Goal: Navigation & Orientation: Find specific page/section

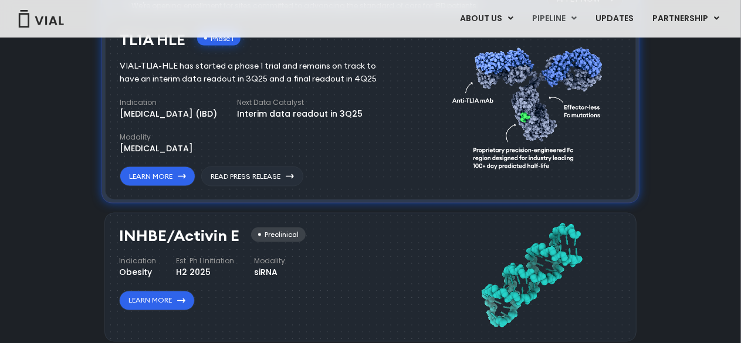
scroll to position [852, 0]
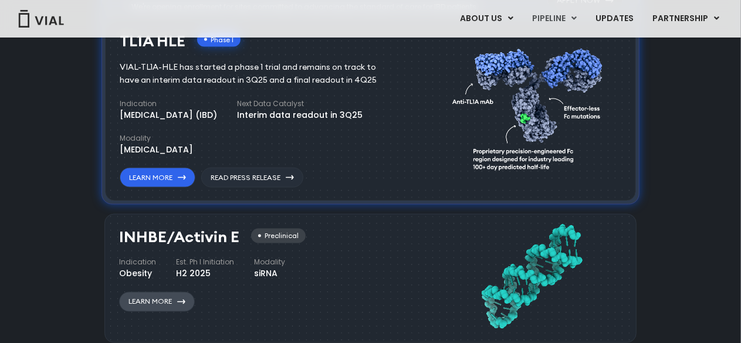
click at [158, 303] on link "Learn More" at bounding box center [157, 302] width 76 height 20
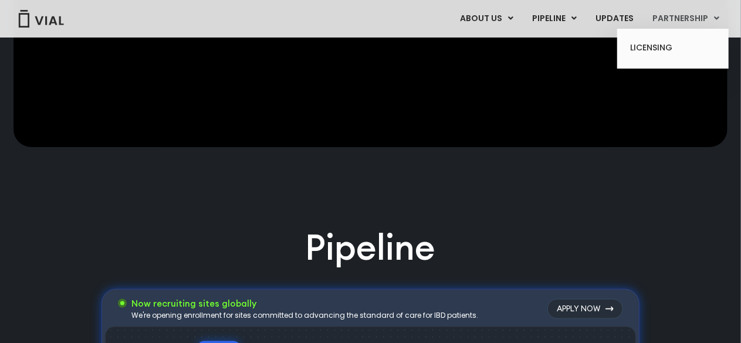
scroll to position [540, 0]
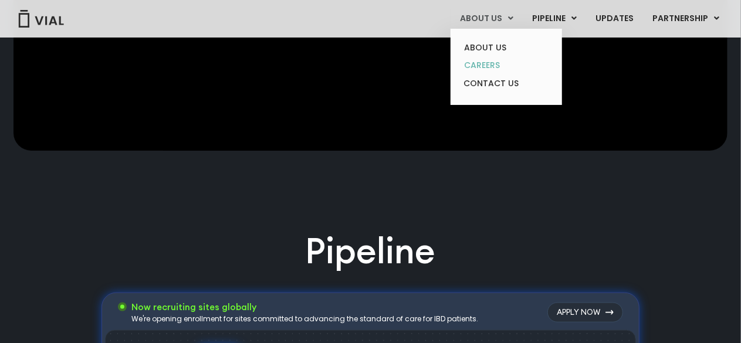
click at [495, 60] on link "CAREERS" at bounding box center [506, 65] width 103 height 18
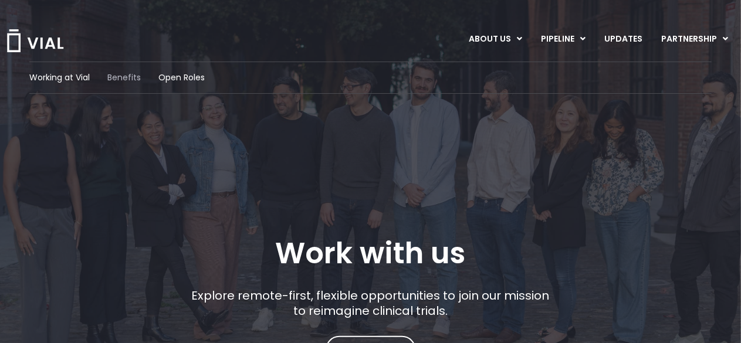
click at [119, 77] on span "Benefits" at bounding box center [123, 78] width 33 height 12
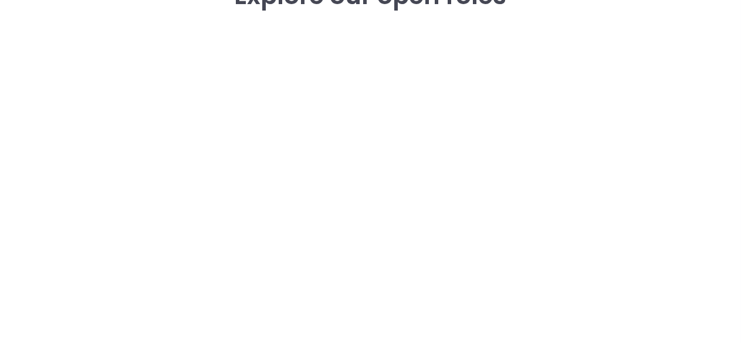
scroll to position [1740, 0]
